Goal: Task Accomplishment & Management: Use online tool/utility

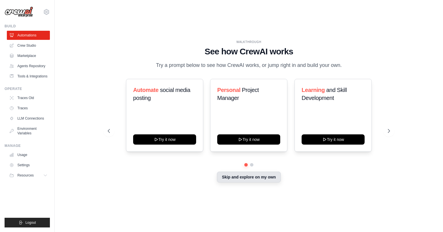
click at [238, 178] on button "Skip and explore on my own" at bounding box center [249, 177] width 64 height 11
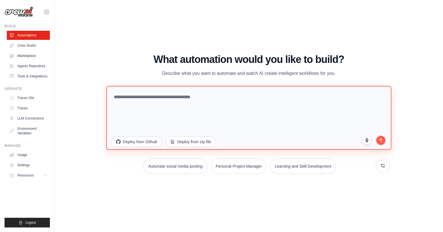
click at [201, 103] on textarea at bounding box center [248, 118] width 285 height 64
click at [115, 96] on textarea "**********" at bounding box center [248, 118] width 285 height 64
click at [168, 97] on textarea "**********" at bounding box center [248, 118] width 285 height 64
click at [241, 97] on textarea "**********" at bounding box center [248, 118] width 285 height 64
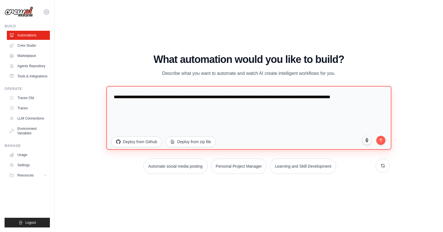
click at [361, 98] on textarea "**********" at bounding box center [248, 118] width 285 height 64
drag, startPoint x: 352, startPoint y: 95, endPoint x: 117, endPoint y: 96, distance: 235.1
click at [117, 96] on textarea "**********" at bounding box center [248, 118] width 285 height 64
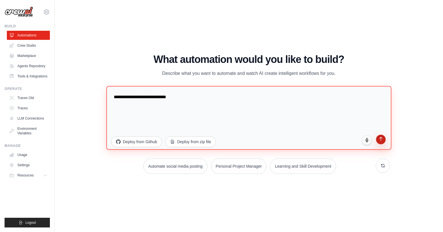
type textarea "**********"
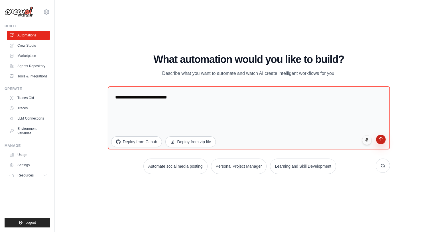
click at [380, 142] on button "submit" at bounding box center [381, 140] width 10 height 10
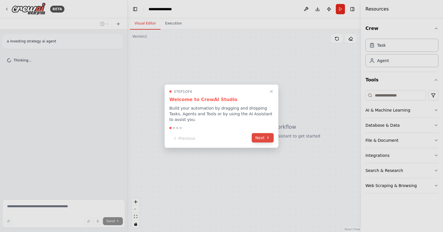
click at [268, 140] on button "Next" at bounding box center [263, 137] width 22 height 9
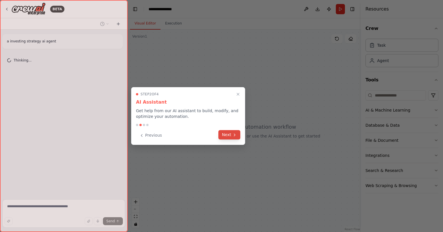
click at [236, 137] on icon at bounding box center [234, 135] width 5 height 5
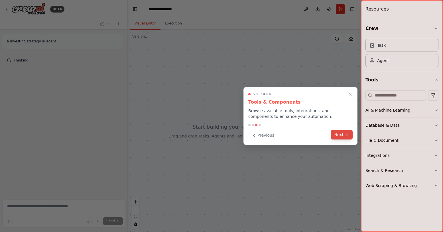
click at [347, 138] on button "Next" at bounding box center [342, 134] width 22 height 9
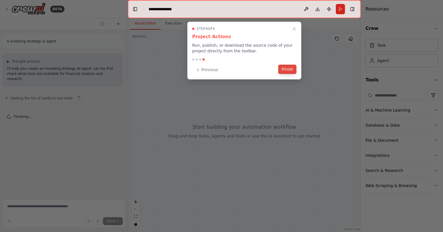
click at [288, 72] on button "Finish" at bounding box center [287, 69] width 18 height 9
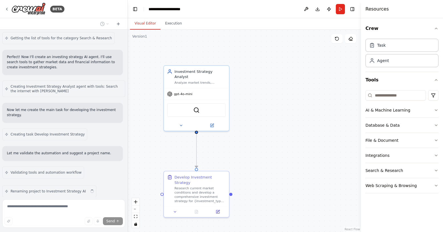
scroll to position [212, 0]
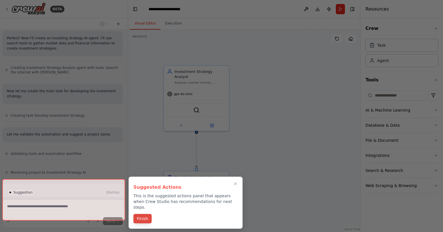
click at [142, 215] on button "Finish" at bounding box center [142, 218] width 18 height 9
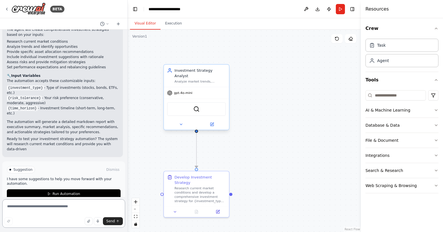
scroll to position [430, 0]
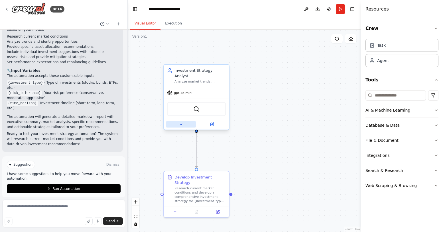
click at [185, 121] on button at bounding box center [181, 124] width 30 height 6
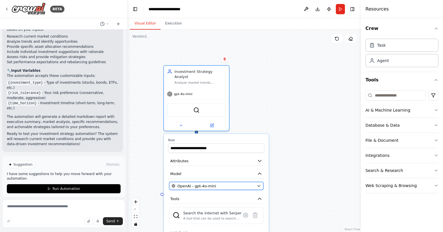
click at [249, 184] on div "OpenAI - gpt-4o-mini" at bounding box center [213, 186] width 83 height 5
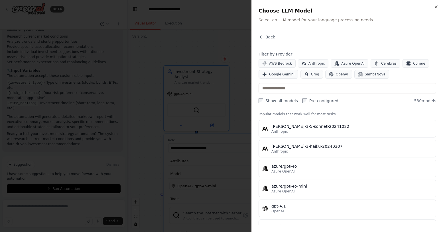
scroll to position [0, 0]
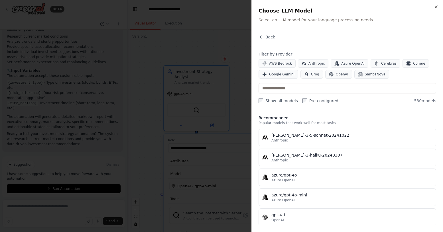
click at [242, 143] on div at bounding box center [221, 116] width 443 height 232
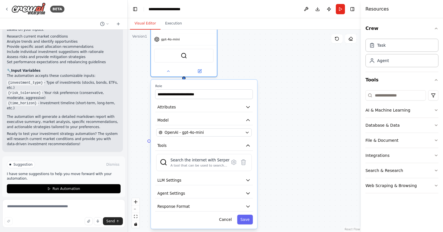
drag, startPoint x: 290, startPoint y: 130, endPoint x: 302, endPoint y: 53, distance: 77.9
click at [302, 53] on div ".deletable-edge-delete-btn { width: 20px; height: 20px; border: 0px solid #ffff…" at bounding box center [244, 131] width 233 height 203
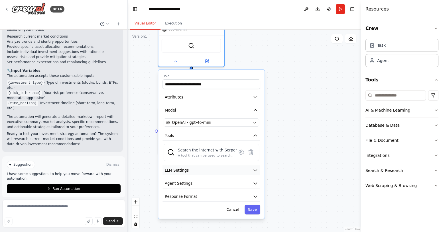
click at [251, 168] on button "LLM Settings" at bounding box center [210, 171] width 97 height 10
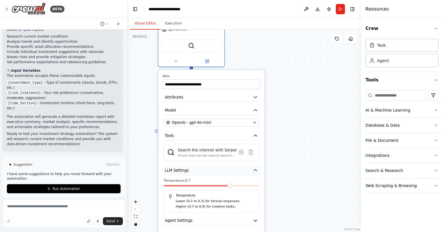
click at [252, 166] on button "LLM Settings" at bounding box center [210, 171] width 97 height 10
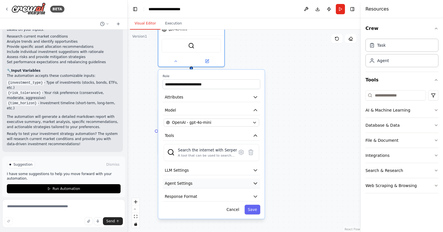
click at [253, 181] on icon "button" at bounding box center [255, 183] width 5 height 5
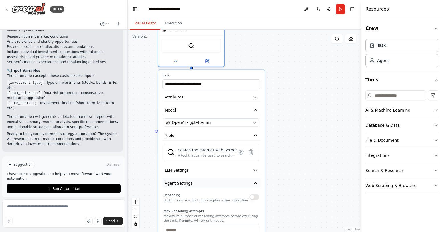
click at [249, 179] on button "Agent Settings" at bounding box center [210, 184] width 97 height 10
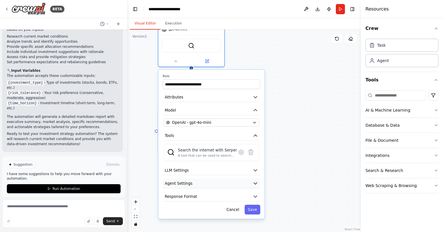
click at [252, 182] on button "Agent Settings" at bounding box center [210, 184] width 97 height 10
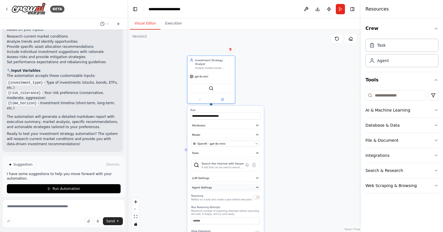
click at [251, 187] on button "Agent Settings" at bounding box center [225, 187] width 70 height 7
click at [250, 194] on button "Response Format" at bounding box center [225, 197] width 70 height 7
click at [249, 194] on button "Response Format" at bounding box center [225, 197] width 70 height 7
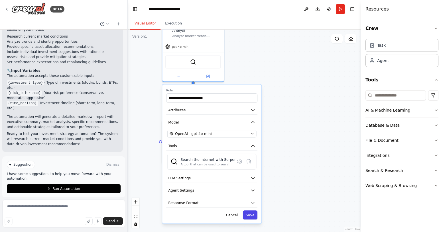
click at [252, 213] on button "Save" at bounding box center [250, 215] width 15 height 9
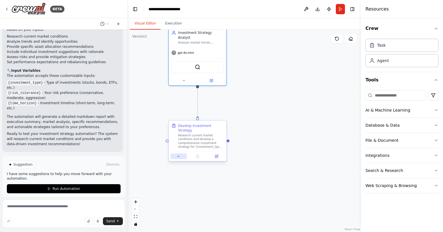
click at [182, 154] on button at bounding box center [178, 157] width 16 height 6
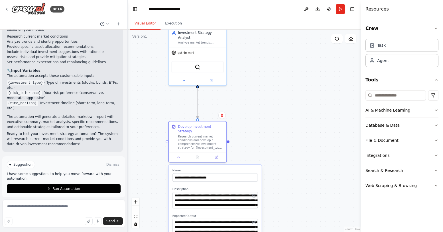
click at [264, 143] on div ".deletable-edge-delete-btn { width: 20px; height: 20px; border: 0px solid #ffff…" at bounding box center [244, 131] width 233 height 203
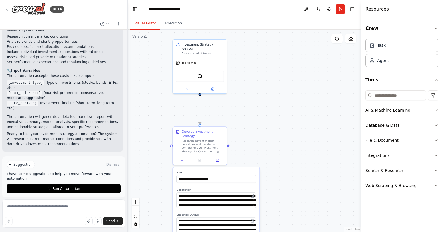
click at [292, 153] on div ".deletable-edge-delete-btn { width: 20px; height: 20px; border: 0px solid #ffff…" at bounding box center [244, 131] width 233 height 203
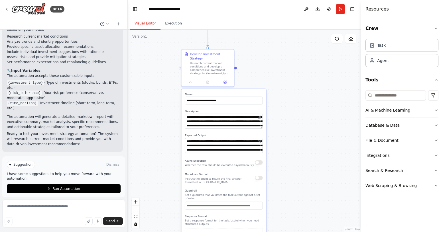
drag, startPoint x: 292, startPoint y: 170, endPoint x: 298, endPoint y: 97, distance: 73.2
click at [298, 91] on div ".deletable-edge-delete-btn { width: 20px; height: 20px; border: 0px solid #ffff…" at bounding box center [244, 131] width 233 height 203
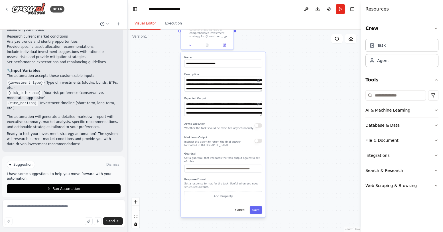
drag, startPoint x: 293, startPoint y: 150, endPoint x: 292, endPoint y: 114, distance: 35.9
click at [292, 114] on div ".deletable-edge-delete-btn { width: 20px; height: 20px; border: 0px solid #ffff…" at bounding box center [244, 131] width 233 height 203
click at [257, 207] on button "Save" at bounding box center [256, 210] width 13 height 8
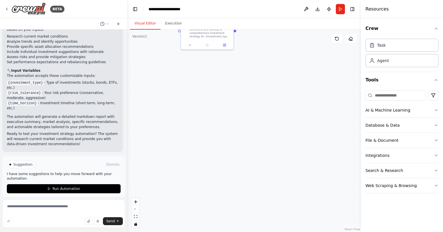
click at [25, 162] on span "Suggestion" at bounding box center [22, 164] width 19 height 5
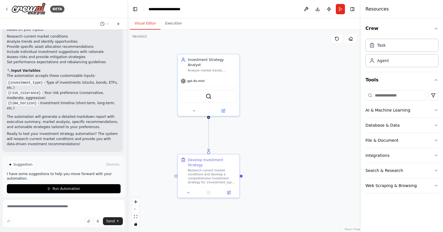
drag, startPoint x: 214, startPoint y: 90, endPoint x: 210, endPoint y: 257, distance: 166.8
click at [210, 232] on html "BETA a investing strategy ai agent ▶ Thought process I'll help you create an in…" at bounding box center [221, 116] width 443 height 232
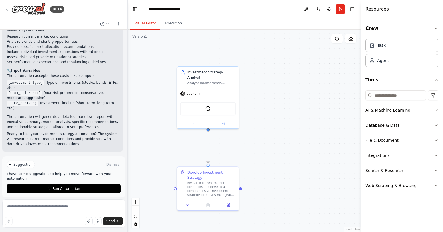
drag, startPoint x: 278, startPoint y: 181, endPoint x: 278, endPoint y: 189, distance: 7.7
click at [278, 189] on div ".deletable-edge-delete-btn { width: 20px; height: 20px; border: 0px solid #ffff…" at bounding box center [244, 131] width 233 height 203
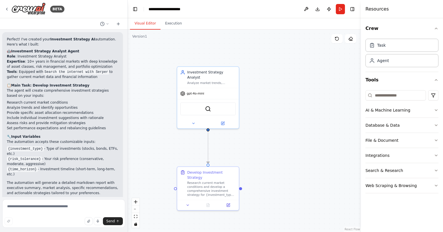
scroll to position [362, 0]
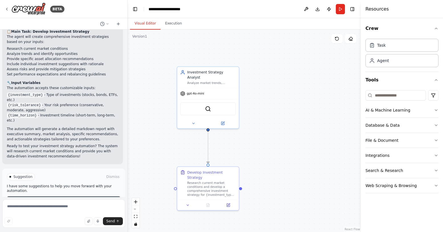
click at [76, 199] on span "Run Automation" at bounding box center [66, 201] width 28 height 5
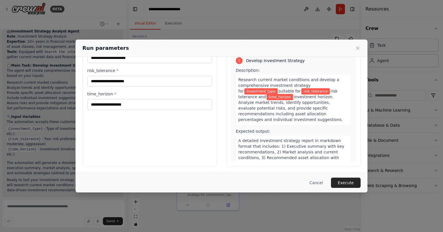
scroll to position [0, 0]
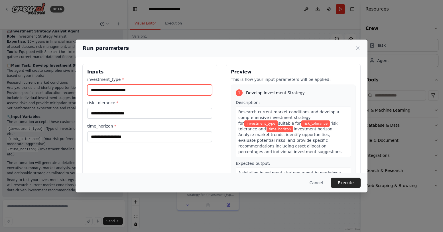
click at [152, 87] on input "investment_type *" at bounding box center [149, 90] width 125 height 11
click at [320, 179] on button "Cancel" at bounding box center [316, 183] width 23 height 10
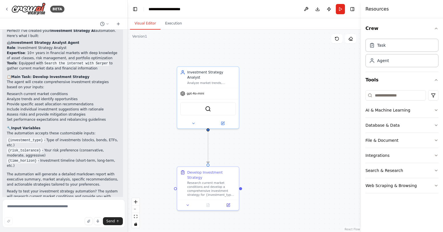
scroll to position [384, 0]
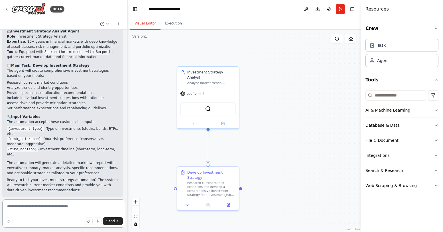
click at [103, 209] on textarea at bounding box center [63, 213] width 123 height 28
click at [276, 166] on div ".deletable-edge-delete-btn { width: 20px; height: 20px; border: 0px solid #ffff…" at bounding box center [244, 131] width 233 height 203
click at [388, 114] on button "AI & Machine Learning" at bounding box center [401, 110] width 73 height 15
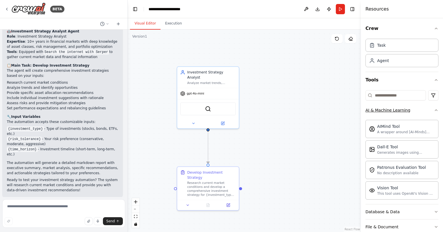
click at [396, 111] on div "AI & Machine Learning" at bounding box center [387, 110] width 45 height 6
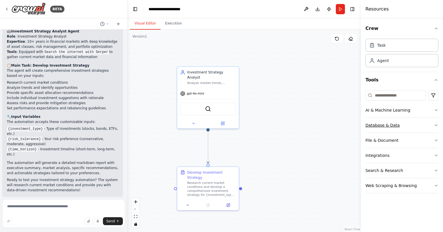
click at [396, 127] on div "Database & Data" at bounding box center [382, 126] width 34 height 6
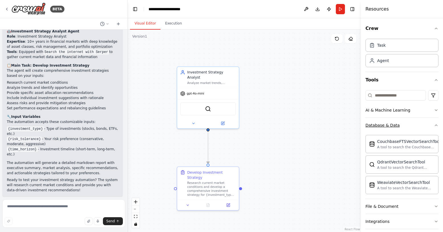
click at [393, 125] on div "Database & Data" at bounding box center [382, 126] width 34 height 6
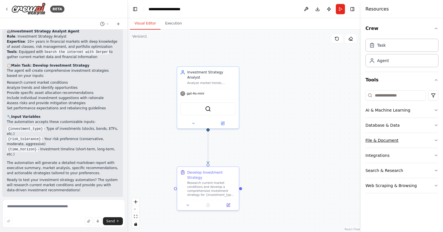
click at [395, 141] on div "File & Document" at bounding box center [381, 141] width 33 height 6
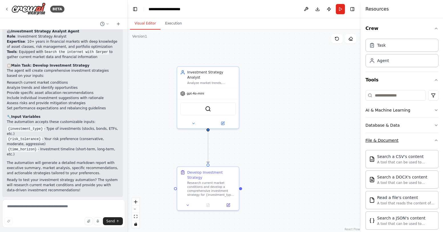
click at [392, 140] on div "File & Document" at bounding box center [381, 141] width 33 height 6
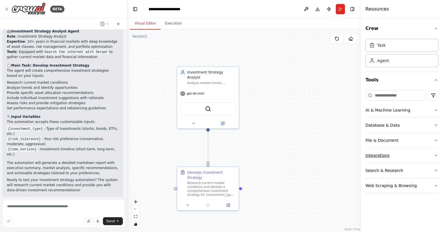
click at [392, 157] on button "Integrations" at bounding box center [401, 155] width 73 height 15
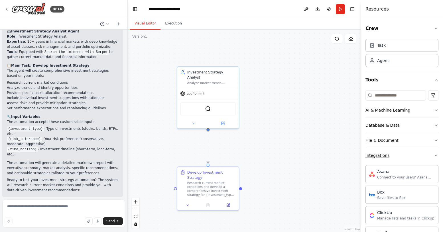
click at [387, 155] on div "Integrations" at bounding box center [377, 156] width 24 height 6
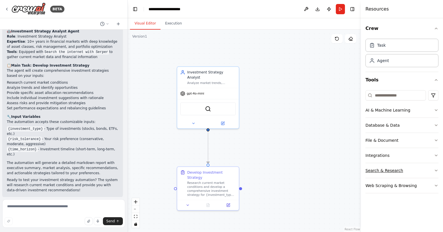
click at [388, 170] on div "Search & Research" at bounding box center [384, 171] width 38 height 6
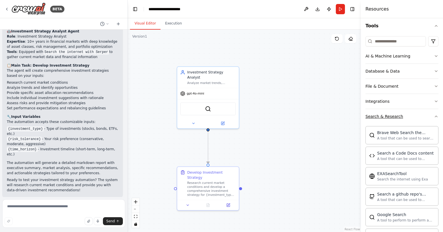
scroll to position [57, 0]
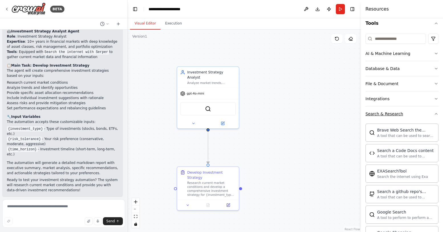
click at [390, 117] on button "Search & Research" at bounding box center [401, 114] width 73 height 15
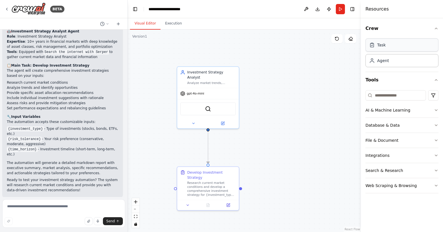
click at [388, 48] on div "Task" at bounding box center [401, 44] width 73 height 13
click at [387, 62] on div "Agent" at bounding box center [383, 61] width 12 height 6
click at [395, 46] on div "Task" at bounding box center [401, 44] width 73 height 13
click at [436, 28] on icon "button" at bounding box center [436, 28] width 2 height 1
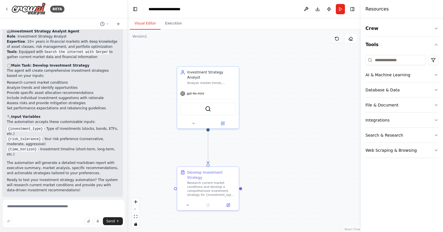
click at [337, 40] on icon at bounding box center [337, 38] width 5 height 5
click at [338, 9] on button "Run" at bounding box center [340, 9] width 9 height 10
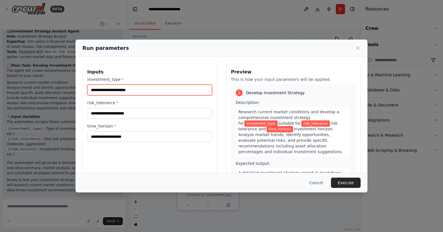
click at [176, 90] on input "investment_type *" at bounding box center [149, 90] width 125 height 11
drag, startPoint x: 236, startPoint y: 46, endPoint x: 306, endPoint y: 46, distance: 69.8
click at [307, 46] on div "Run parameters" at bounding box center [221, 48] width 278 height 8
click at [359, 47] on icon at bounding box center [357, 48] width 3 height 3
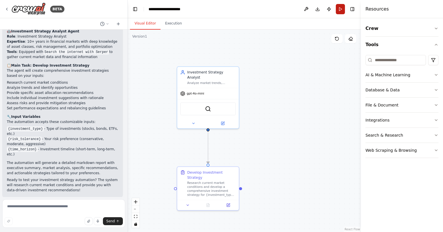
click at [339, 11] on button "Run" at bounding box center [340, 9] width 9 height 10
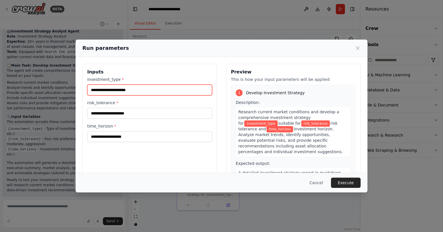
click at [181, 92] on input "investment_type *" at bounding box center [149, 90] width 125 height 11
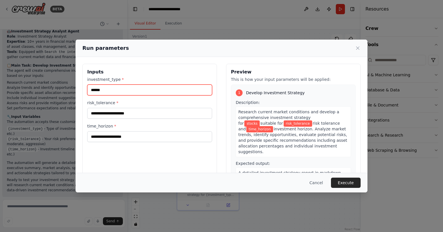
type input "******"
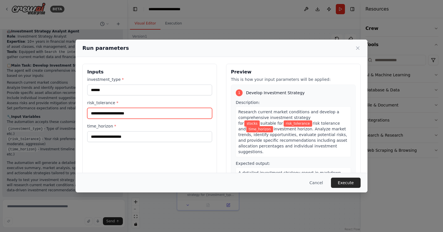
click at [155, 111] on input "risk_tolerance *" at bounding box center [149, 113] width 125 height 11
type input "********"
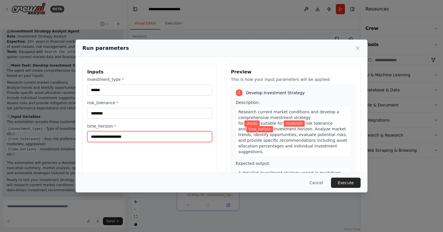
click at [175, 137] on input "time_horizon *" at bounding box center [149, 136] width 125 height 11
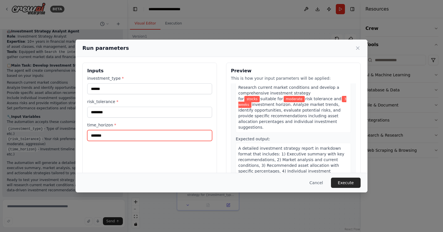
scroll to position [32, 0]
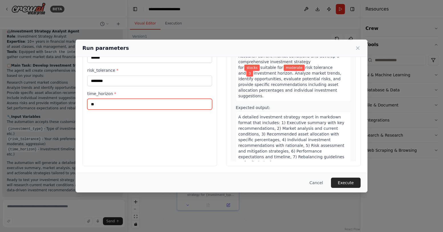
type input "*"
type input "*******"
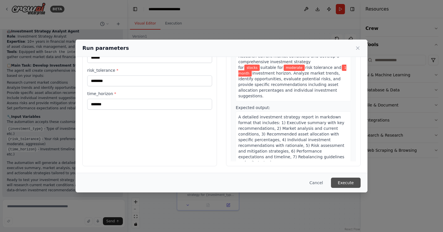
click at [345, 181] on button "Execute" at bounding box center [346, 183] width 30 height 10
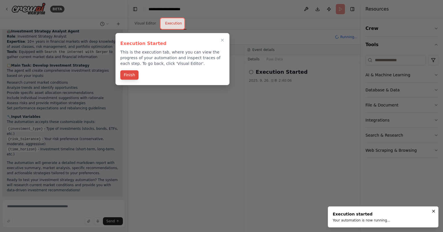
click at [134, 75] on button "Finish" at bounding box center [129, 74] width 18 height 9
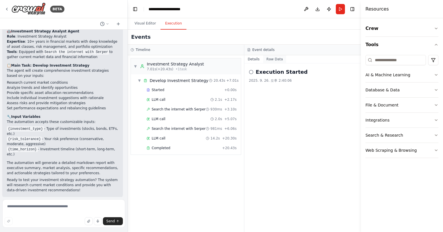
click at [278, 60] on button "Raw Data" at bounding box center [274, 59] width 23 height 8
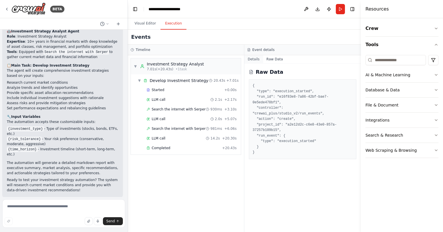
click at [254, 60] on button "Details" at bounding box center [253, 59] width 19 height 8
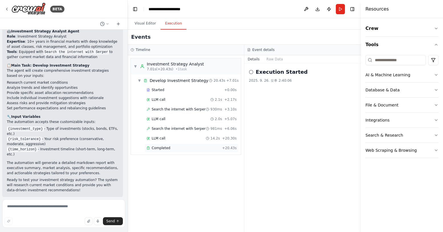
click at [164, 149] on span "Completed" at bounding box center [161, 148] width 19 height 5
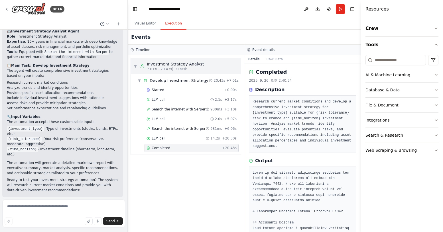
scroll to position [430, 0]
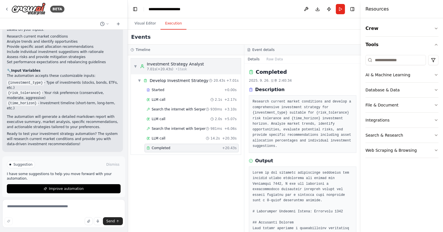
click at [135, 66] on span "▼" at bounding box center [135, 66] width 3 height 5
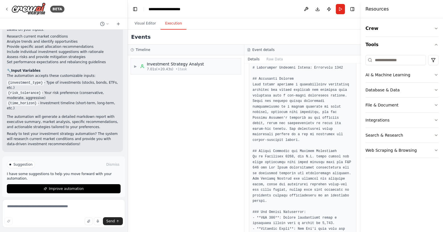
scroll to position [0, 0]
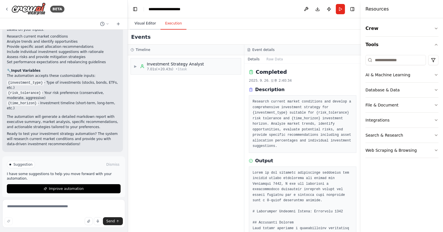
click at [149, 28] on button "Visual Editor" at bounding box center [145, 24] width 30 height 12
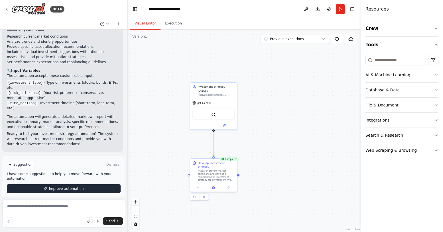
click at [80, 187] on span "Improve automation" at bounding box center [66, 189] width 35 height 5
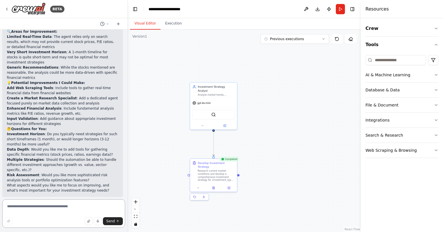
scroll to position [627, 0]
click at [63, 209] on textarea at bounding box center [63, 213] width 123 height 28
paste textarea "**********"
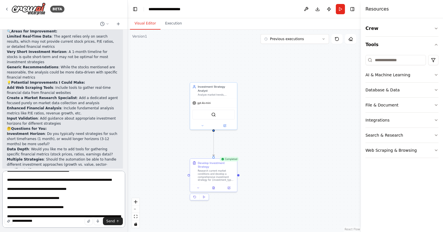
scroll to position [0, 0]
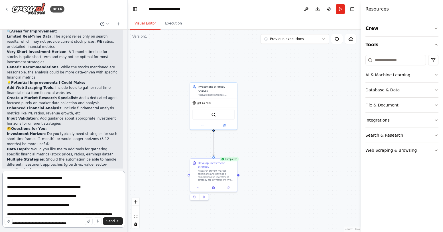
click at [38, 180] on textarea "**********" at bounding box center [63, 199] width 123 height 57
type textarea "**********"
drag, startPoint x: 54, startPoint y: 212, endPoint x: -6, endPoint y: 151, distance: 85.6
click at [0, 151] on html "BETA a investing strategy ai agent ▶ Thought process I'll help you create an in…" at bounding box center [221, 116] width 443 height 232
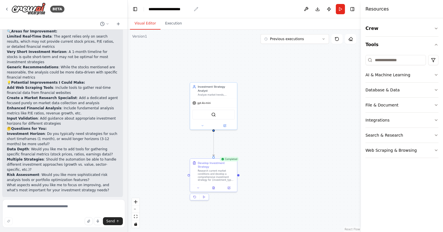
click at [194, 10] on icon "breadcrumb" at bounding box center [196, 9] width 5 height 5
click at [196, 8] on icon "breadcrumb" at bounding box center [196, 9] width 5 height 5
click at [194, 9] on icon "breadcrumb" at bounding box center [196, 9] width 5 height 5
click at [189, 9] on div "**********" at bounding box center [169, 9] width 43 height 6
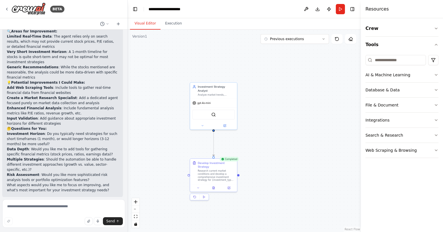
click at [194, 9] on header "**********" at bounding box center [244, 9] width 233 height 18
click at [190, 9] on div "**********" at bounding box center [169, 9] width 43 height 6
click at [289, 77] on div ".deletable-edge-delete-btn { width: 20px; height: 20px; border: 0px solid #ffff…" at bounding box center [244, 131] width 233 height 203
click at [81, 203] on textarea at bounding box center [63, 213] width 123 height 28
paste textarea "**********"
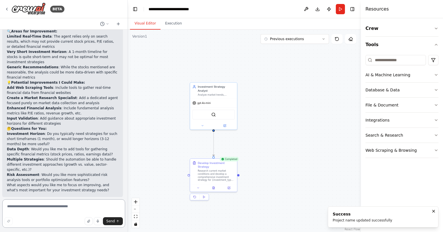
type textarea "**********"
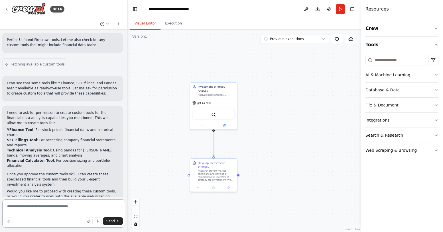
scroll to position [1064, 0]
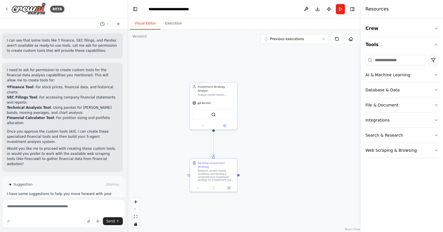
click at [73, 204] on button "Enable coding skills" at bounding box center [64, 208] width 114 height 9
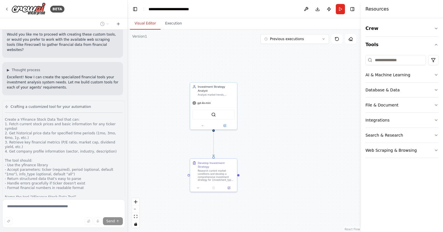
scroll to position [1269, 0]
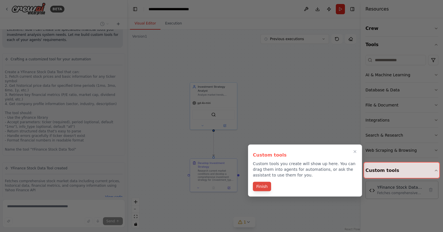
click at [262, 186] on button "Finish" at bounding box center [262, 186] width 18 height 9
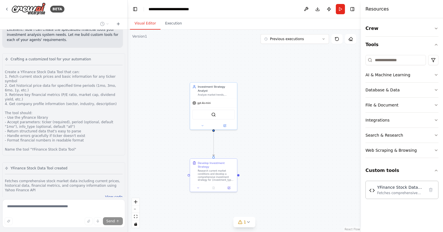
click at [117, 195] on button "View code" at bounding box center [113, 197] width 17 height 5
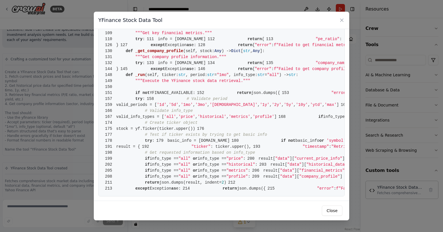
scroll to position [1145, 0]
click at [332, 209] on button "Close" at bounding box center [332, 211] width 21 height 10
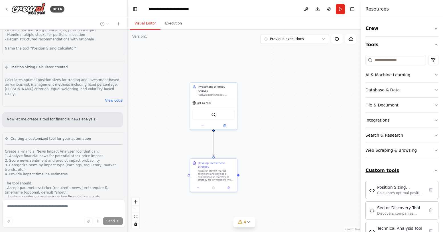
scroll to position [38, 0]
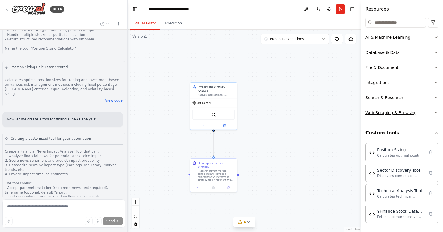
click at [404, 114] on div "Web Scraping & Browsing" at bounding box center [390, 113] width 51 height 6
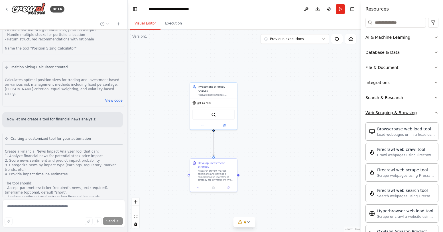
click at [401, 113] on div "Web Scraping & Browsing" at bounding box center [390, 113] width 51 height 6
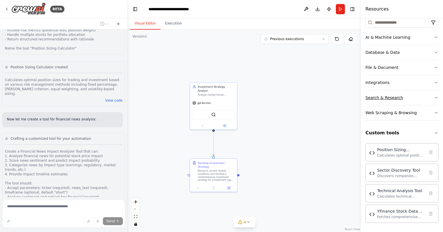
click at [400, 94] on button "Search & Research" at bounding box center [401, 97] width 73 height 15
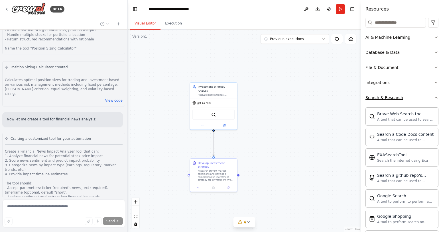
click at [394, 95] on div "Search & Research" at bounding box center [384, 98] width 38 height 6
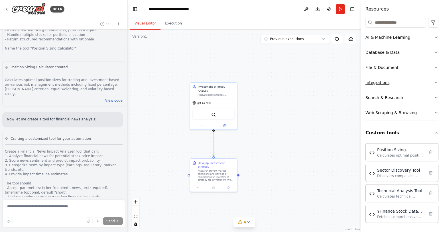
click at [390, 82] on button "Integrations" at bounding box center [401, 82] width 73 height 15
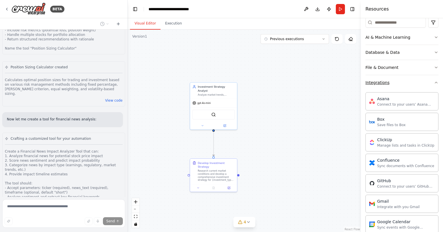
click at [386, 82] on div "Integrations" at bounding box center [377, 83] width 24 height 6
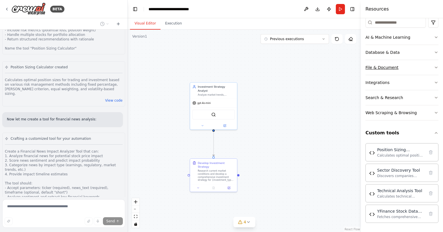
click at [386, 68] on div "File & Document" at bounding box center [381, 68] width 33 height 6
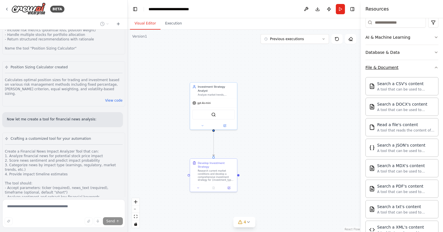
click at [384, 67] on div "File & Document" at bounding box center [381, 68] width 33 height 6
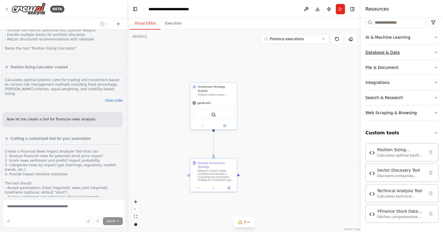
click at [384, 53] on div "Database & Data" at bounding box center [382, 53] width 34 height 6
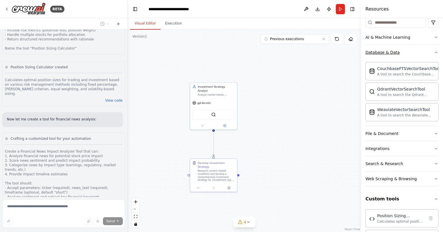
click at [384, 53] on div "Database & Data" at bounding box center [382, 53] width 34 height 6
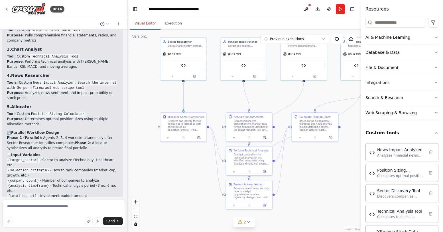
drag, startPoint x: 241, startPoint y: 143, endPoint x: 210, endPoint y: 97, distance: 55.3
click at [210, 97] on div ".deletable-edge-delete-btn { width: 20px; height: 20px; border: 0px solid #ffff…" at bounding box center [244, 131] width 233 height 203
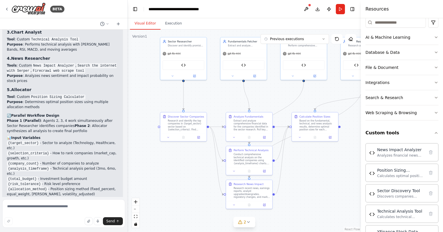
scroll to position [2804, 0]
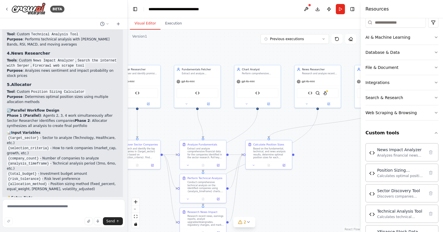
drag, startPoint x: 210, startPoint y: 97, endPoint x: 163, endPoint y: 125, distance: 54.4
click at [163, 125] on div ".deletable-edge-delete-btn { width: 20px; height: 20px; border: 0px solid #ffff…" at bounding box center [244, 131] width 233 height 203
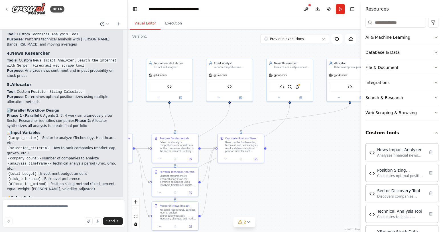
drag, startPoint x: 294, startPoint y: 115, endPoint x: 266, endPoint y: 108, distance: 28.1
click at [266, 108] on div ".deletable-edge-delete-btn { width: 20px; height: 20px; border: 0px solid #ffff…" at bounding box center [244, 131] width 233 height 203
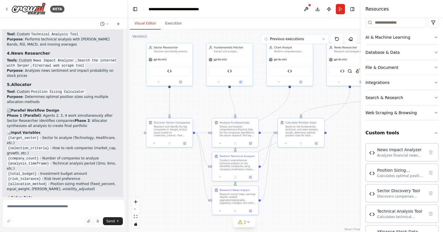
drag, startPoint x: 270, startPoint y: 111, endPoint x: 330, endPoint y: 95, distance: 62.1
click at [330, 95] on div ".deletable-edge-delete-btn { width: 20px; height: 20px; border: 0px solid #ffff…" at bounding box center [244, 131] width 233 height 203
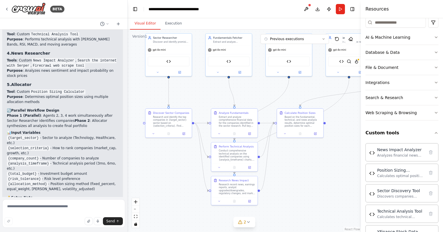
drag, startPoint x: 299, startPoint y: 182, endPoint x: 298, endPoint y: 173, distance: 9.7
click at [298, 173] on div ".deletable-edge-delete-btn { width: 20px; height: 20px; border: 0px solid #ffff…" at bounding box center [244, 131] width 233 height 203
click at [245, 218] on button "2" at bounding box center [244, 222] width 22 height 11
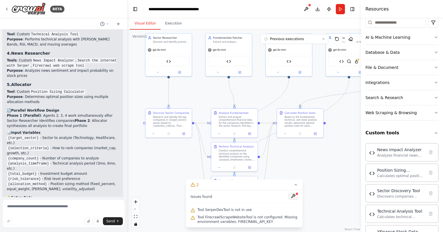
click at [295, 197] on button at bounding box center [293, 196] width 10 height 7
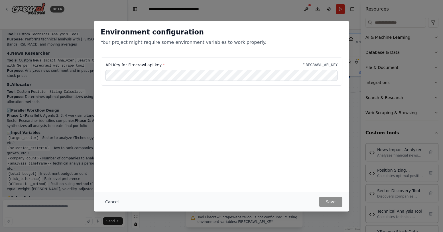
click at [114, 199] on button "Cancel" at bounding box center [112, 202] width 23 height 10
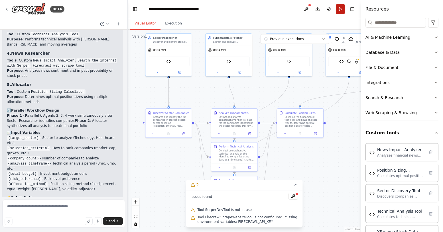
click at [339, 11] on button "Run" at bounding box center [340, 9] width 9 height 10
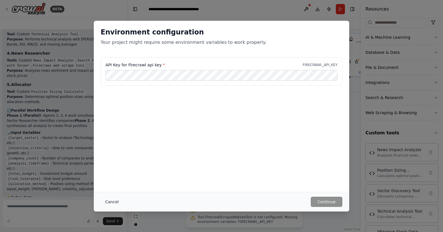
click at [113, 200] on button "Cancel" at bounding box center [112, 202] width 23 height 10
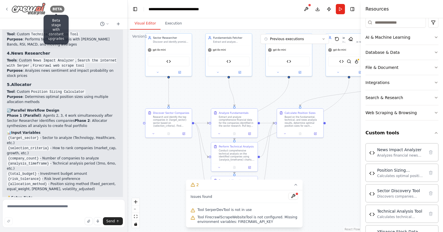
click at [54, 8] on div "BETA" at bounding box center [57, 9] width 14 height 7
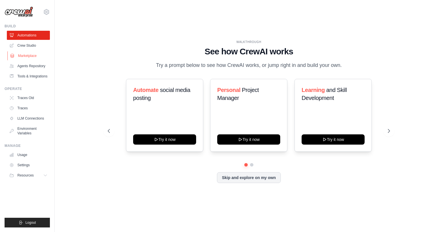
click at [31, 55] on link "Marketplace" at bounding box center [28, 55] width 43 height 9
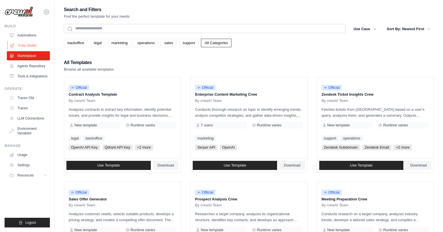
click at [36, 48] on link "Crew Studio" at bounding box center [28, 45] width 43 height 9
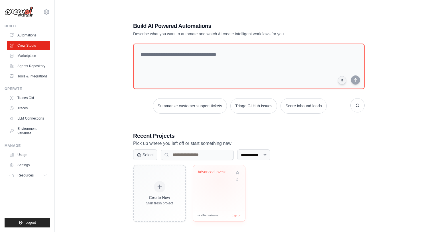
click at [219, 180] on div "Advanced Investment Analysis System" at bounding box center [218, 176] width 43 height 13
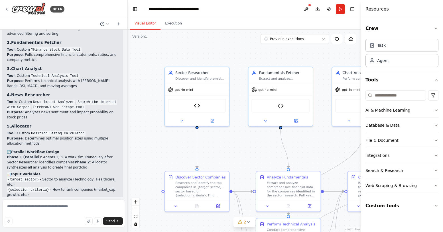
scroll to position [2758, 0]
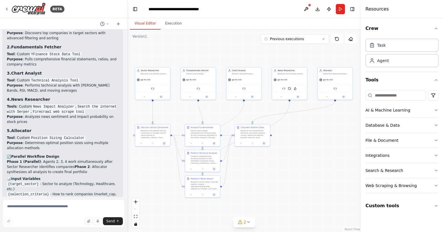
drag, startPoint x: 309, startPoint y: 214, endPoint x: 239, endPoint y: 173, distance: 81.2
click at [239, 173] on div ".deletable-edge-delete-btn { width: 20px; height: 20px; border: 0px solid #ffff…" at bounding box center [244, 131] width 233 height 203
click at [248, 220] on icon at bounding box center [248, 222] width 5 height 5
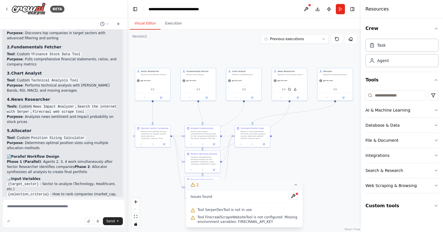
click at [295, 162] on div ".deletable-edge-delete-btn { width: 20px; height: 20px; border: 0px solid #ffff…" at bounding box center [244, 131] width 233 height 203
click at [235, 211] on span "Tool SerperDevTool is not in use" at bounding box center [224, 210] width 54 height 5
drag, startPoint x: 57, startPoint y: 157, endPoint x: 95, endPoint y: 157, distance: 38.5
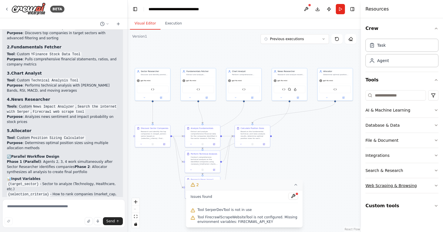
click at [396, 185] on div "Web Scraping & Browsing" at bounding box center [390, 186] width 51 height 6
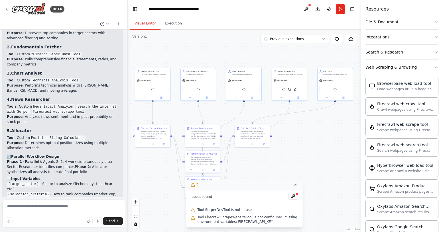
scroll to position [121, 0]
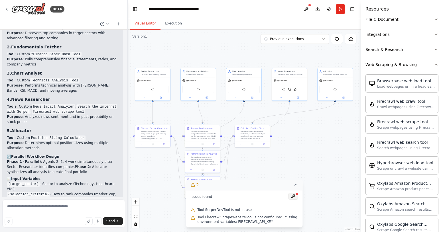
click at [295, 197] on button at bounding box center [293, 196] width 10 height 7
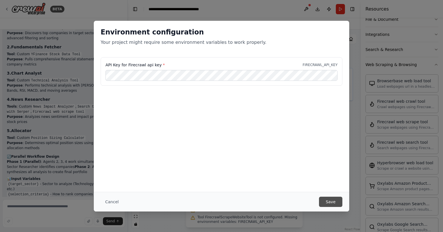
click at [328, 199] on button "Save" at bounding box center [330, 202] width 23 height 10
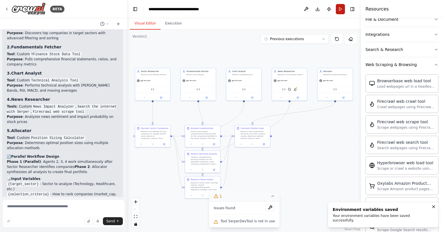
click at [339, 7] on button "Run" at bounding box center [340, 9] width 9 height 10
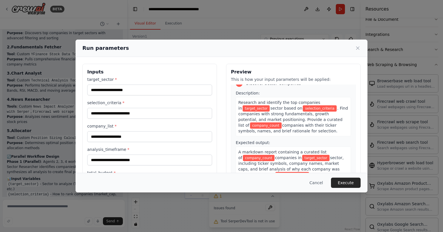
scroll to position [10, 0]
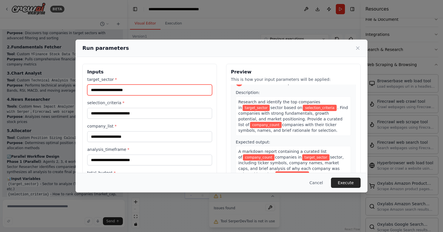
click at [187, 91] on input "target_sector *" at bounding box center [149, 90] width 125 height 11
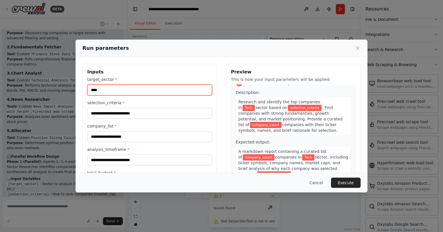
type input "****"
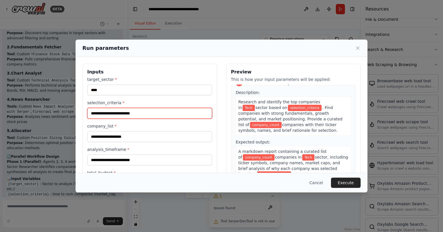
click at [162, 113] on input "selection_criteria *" at bounding box center [149, 113] width 125 height 11
type input "**********"
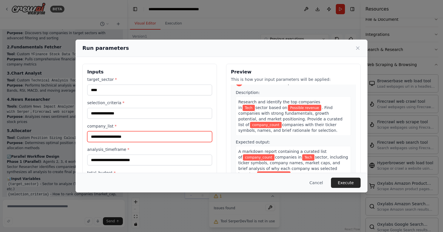
click at [175, 135] on input "company_list *" at bounding box center [149, 136] width 125 height 11
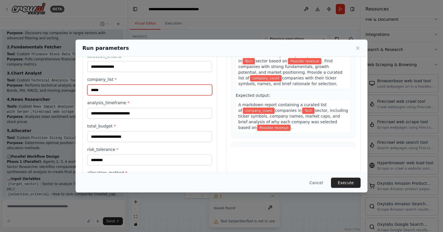
scroll to position [49, 0]
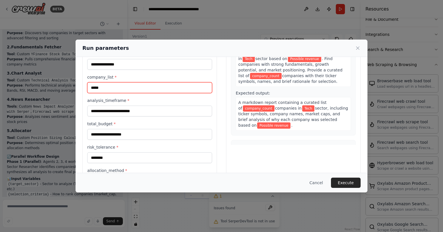
type input "*****"
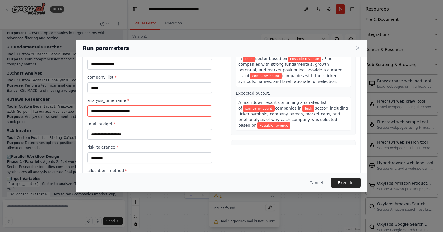
click at [149, 111] on input "analysis_timeframe *" at bounding box center [149, 111] width 125 height 11
type input "*******"
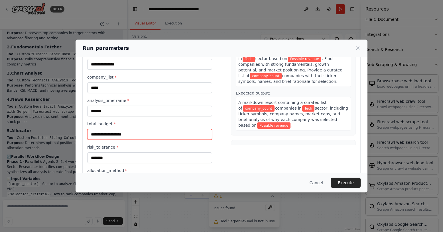
click at [154, 134] on input "total_budget *" at bounding box center [149, 134] width 125 height 11
type input "*********"
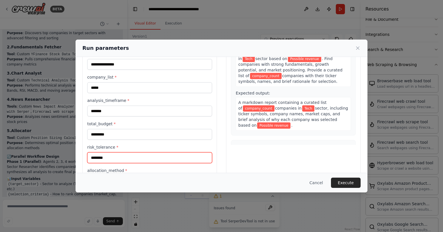
click at [121, 162] on input "********" at bounding box center [149, 157] width 125 height 11
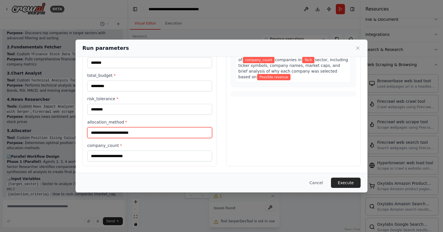
click at [154, 132] on input "allocation_method *" at bounding box center [149, 132] width 125 height 11
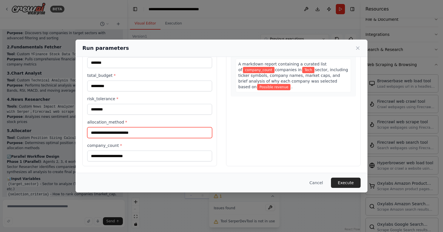
scroll to position [89, 0]
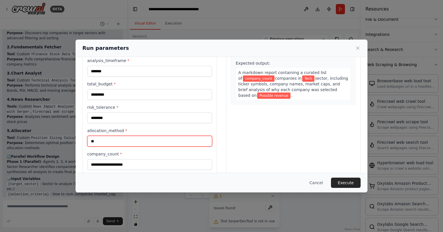
type input "*"
type input "**********"
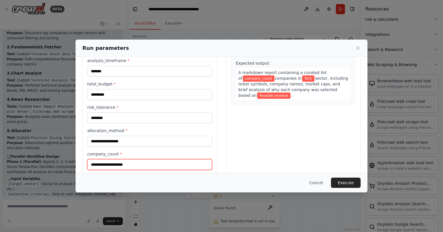
click at [139, 164] on input "company_count *" at bounding box center [149, 164] width 125 height 11
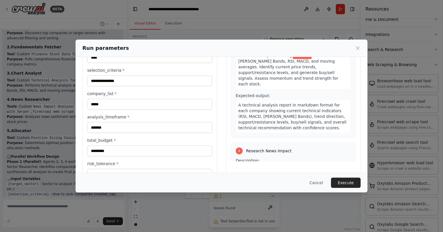
scroll to position [253, 0]
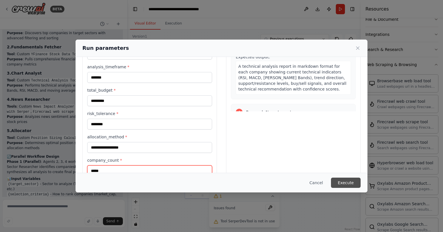
type input "*****"
click at [347, 184] on button "Execute" at bounding box center [346, 183] width 30 height 10
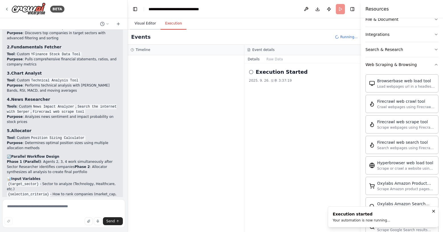
click at [149, 25] on button "Visual Editor" at bounding box center [145, 24] width 30 height 12
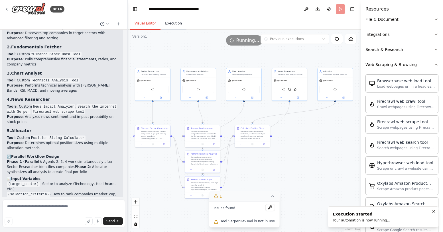
click at [175, 23] on button "Execution" at bounding box center [173, 24] width 26 height 12
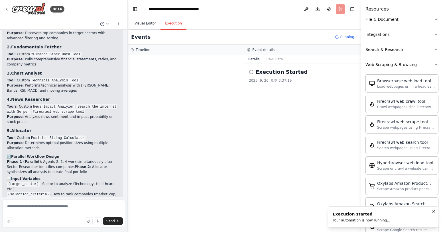
click at [148, 22] on button "Visual Editor" at bounding box center [145, 24] width 30 height 12
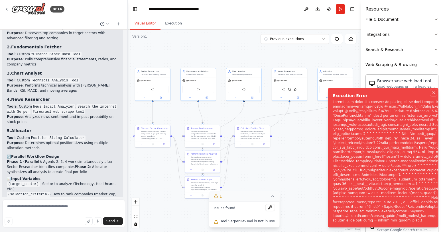
click at [431, 93] on button "Notifications (F8)" at bounding box center [433, 92] width 7 height 7
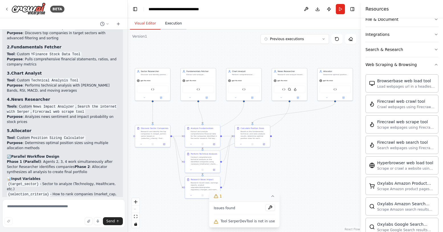
click at [172, 20] on button "Execution" at bounding box center [173, 24] width 26 height 12
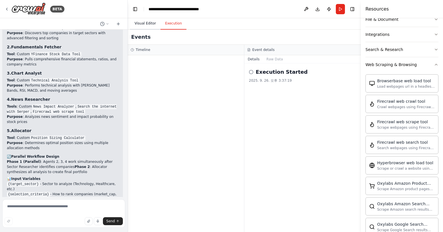
click at [149, 24] on button "Visual Editor" at bounding box center [145, 24] width 30 height 12
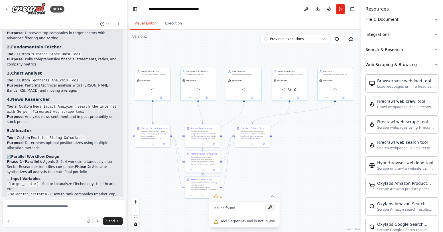
click at [268, 208] on button at bounding box center [270, 207] width 10 height 7
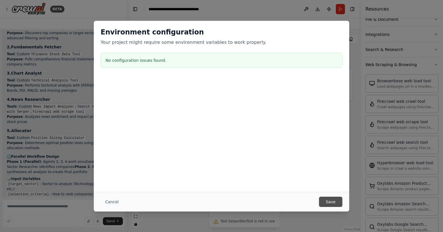
click at [328, 202] on button "Save" at bounding box center [330, 202] width 23 height 10
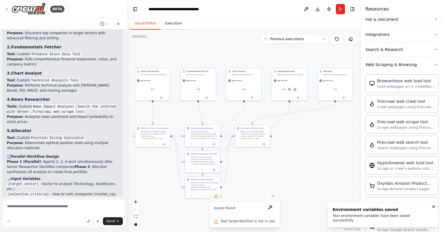
click at [174, 26] on button "Execution" at bounding box center [173, 24] width 26 height 12
click at [144, 20] on button "Visual Editor" at bounding box center [145, 24] width 30 height 12
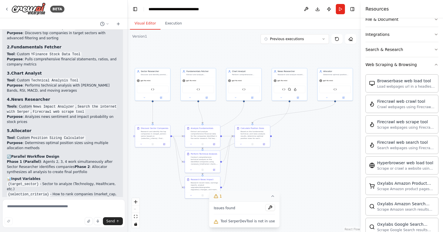
click at [271, 197] on icon at bounding box center [272, 196] width 5 height 5
